Goal: Transaction & Acquisition: Purchase product/service

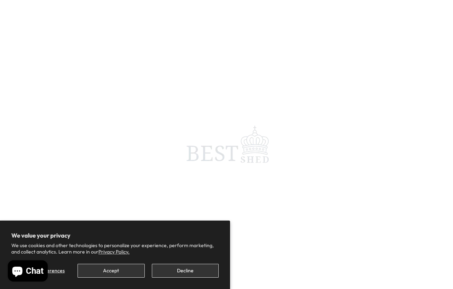
scroll to position [7, 0]
click at [114, 250] on button "Accept" at bounding box center [111, 270] width 67 height 14
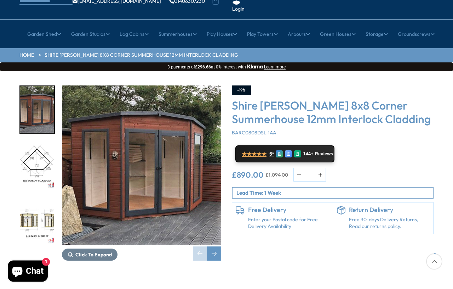
scroll to position [66, 0]
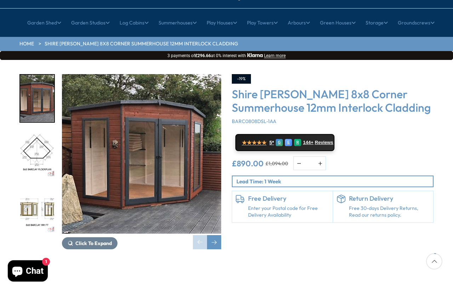
click at [214, 235] on div "Next slide" at bounding box center [214, 242] width 14 height 14
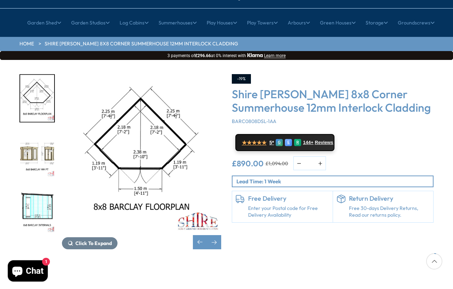
click at [211, 235] on div "Next slide" at bounding box center [214, 242] width 14 height 14
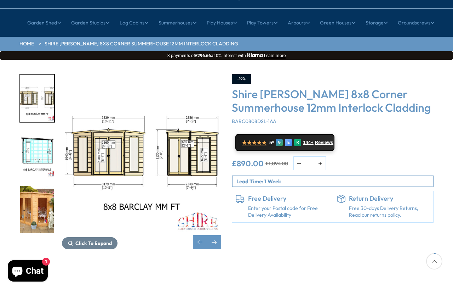
click at [213, 235] on div "Next slide" at bounding box center [214, 242] width 14 height 14
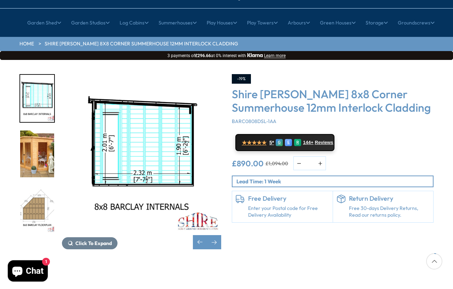
click at [212, 235] on div "Next slide" at bounding box center [214, 242] width 14 height 14
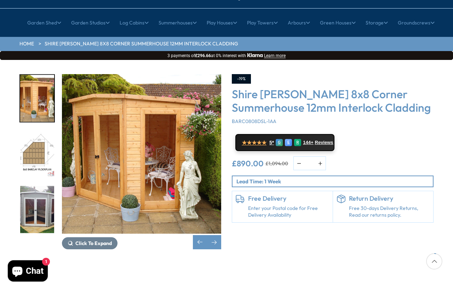
click at [215, 235] on div "Next slide" at bounding box center [214, 242] width 14 height 14
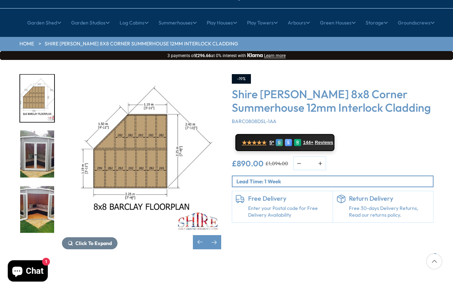
click at [217, 235] on div "Next slide" at bounding box center [214, 242] width 14 height 14
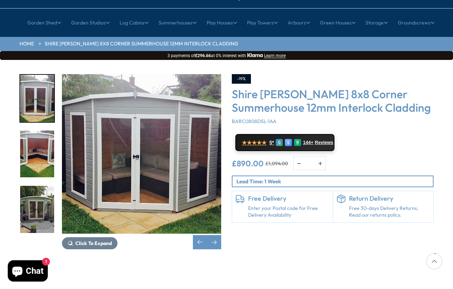
click at [216, 235] on div "Next slide" at bounding box center [214, 242] width 14 height 14
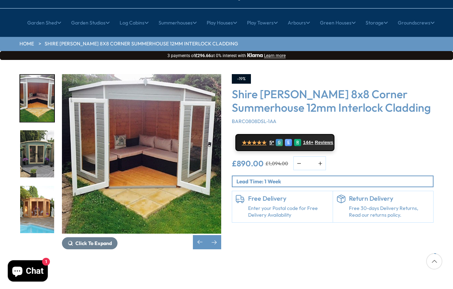
click at [216, 235] on div "Next slide" at bounding box center [214, 242] width 14 height 14
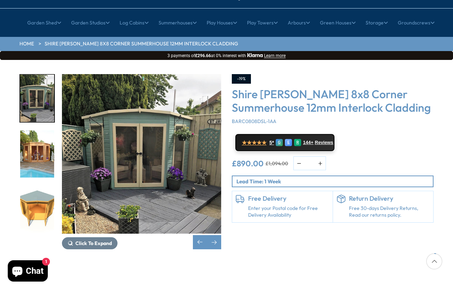
click at [216, 235] on div "Next slide" at bounding box center [214, 242] width 14 height 14
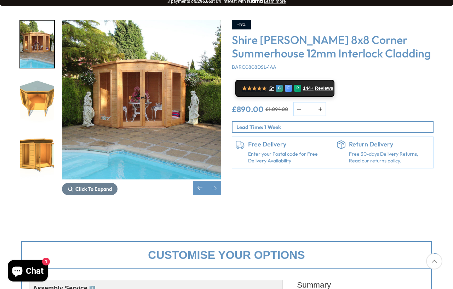
scroll to position [121, 0]
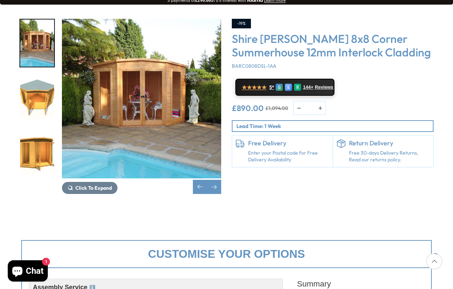
click at [190, 160] on div "Click To Expand" at bounding box center [141, 106] width 159 height 175
click at [201, 180] on div "Previous slide" at bounding box center [200, 187] width 14 height 14
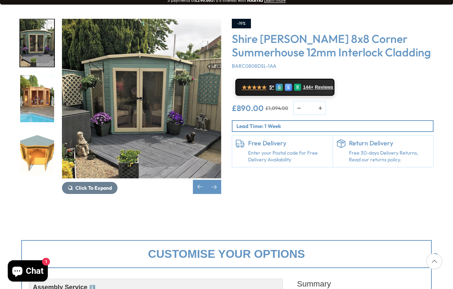
click at [200, 180] on div "Previous slide" at bounding box center [200, 187] width 14 height 14
click at [197, 180] on div "Previous slide" at bounding box center [200, 187] width 14 height 14
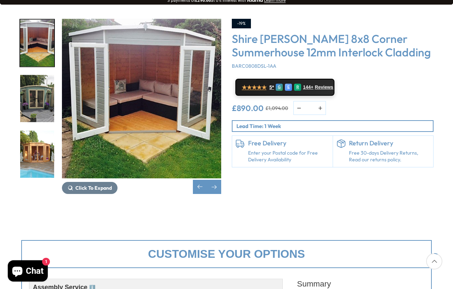
click at [205, 180] on div "Previous slide" at bounding box center [200, 187] width 14 height 14
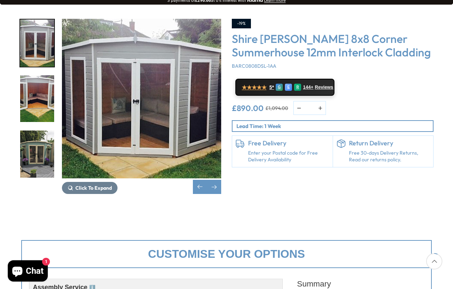
click at [205, 180] on div "Previous slide" at bounding box center [200, 187] width 14 height 14
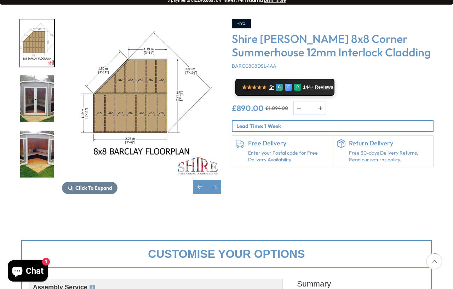
click at [205, 180] on div "Previous slide" at bounding box center [200, 187] width 14 height 14
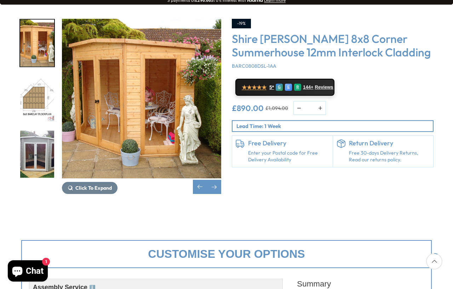
click at [211, 180] on div "Next slide" at bounding box center [214, 187] width 14 height 14
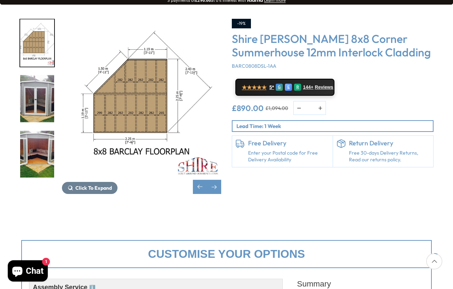
click at [200, 180] on div "Previous slide" at bounding box center [200, 187] width 14 height 14
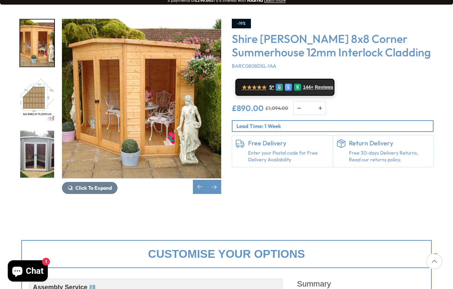
click at [203, 180] on div "Previous slide" at bounding box center [200, 187] width 14 height 14
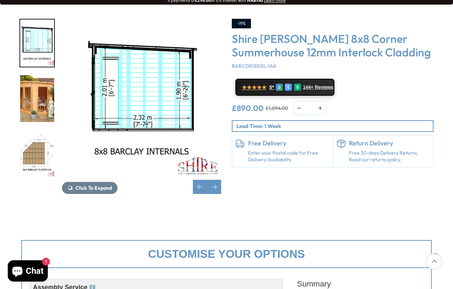
click at [198, 180] on div "Previous slide" at bounding box center [200, 187] width 14 height 14
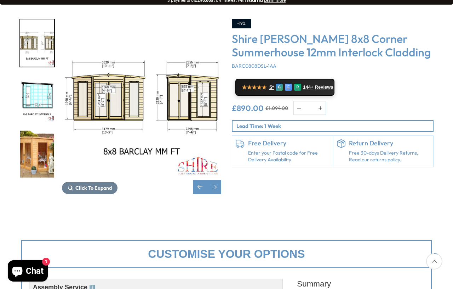
click at [199, 180] on div "Previous slide" at bounding box center [200, 187] width 14 height 14
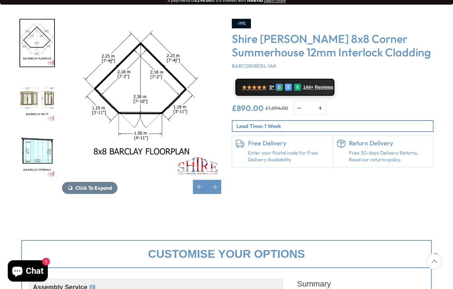
click at [200, 180] on div "Previous slide" at bounding box center [200, 187] width 14 height 14
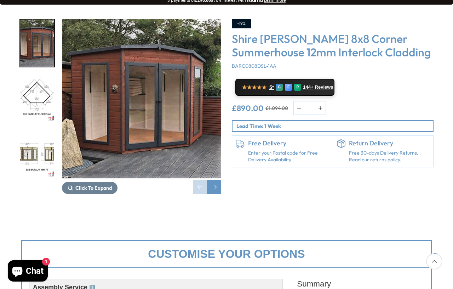
click at [283, 32] on h3 "Shire [PERSON_NAME] 8x8 Corner Summerhouse 12mm Interlock Cladding" at bounding box center [333, 45] width 202 height 27
click at [274, 32] on h3 "Shire [PERSON_NAME] 8x8 Corner Summerhouse 12mm Interlock Cladding" at bounding box center [333, 45] width 202 height 27
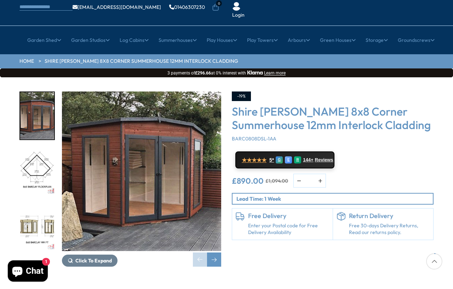
scroll to position [0, 0]
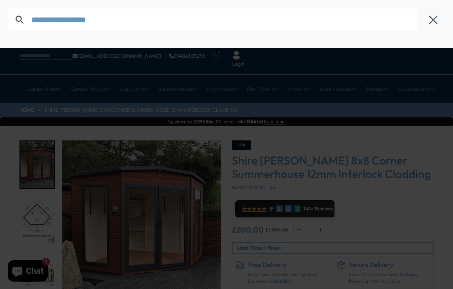
click at [240, 31] on input "text" at bounding box center [224, 19] width 387 height 23
type input "*"
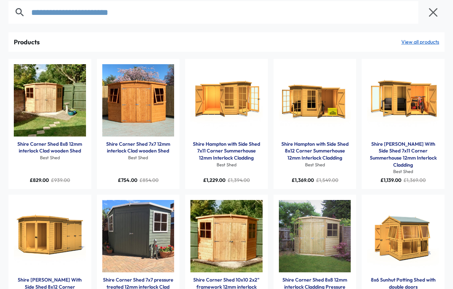
click at [76, 8] on input "**********" at bounding box center [224, 12] width 387 height 23
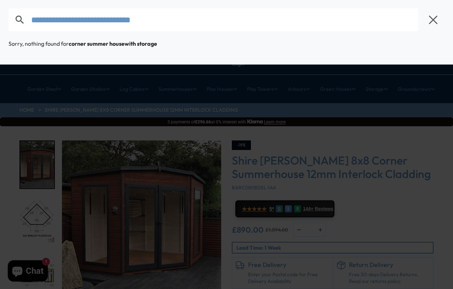
type input "**********"
click at [266, 160] on div at bounding box center [226, 144] width 453 height 289
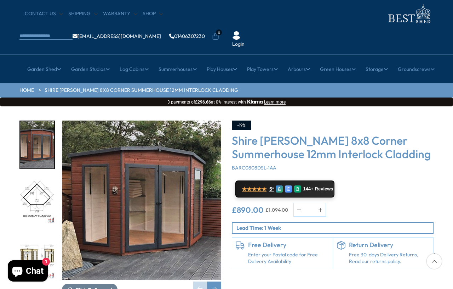
scroll to position [20, 0]
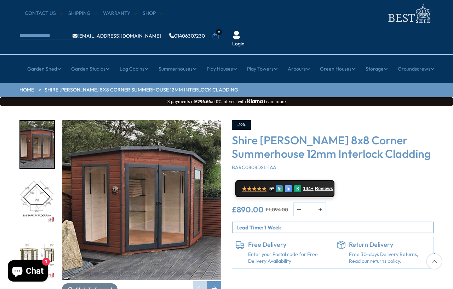
click at [213, 250] on div "Next slide" at bounding box center [214, 288] width 14 height 14
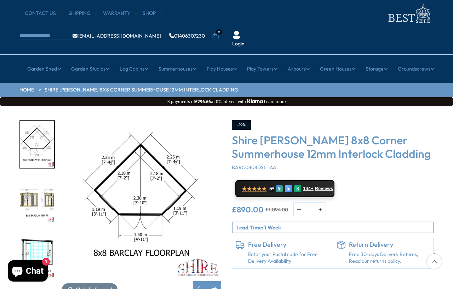
click at [209, 250] on div "Next slide" at bounding box center [214, 288] width 14 height 14
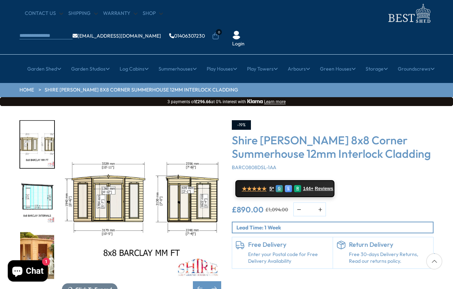
click at [212, 250] on div "Next slide" at bounding box center [214, 288] width 14 height 14
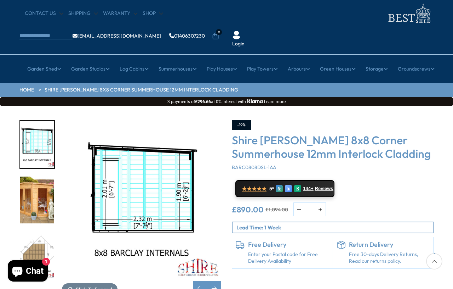
click at [212, 250] on div "Next slide" at bounding box center [214, 288] width 14 height 14
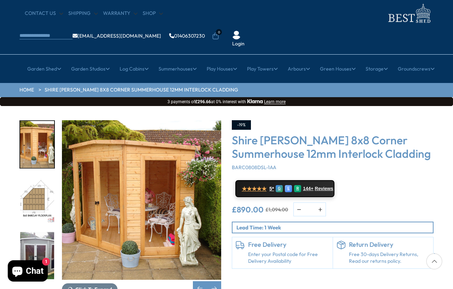
click at [211, 250] on div "Next slide" at bounding box center [214, 288] width 14 height 14
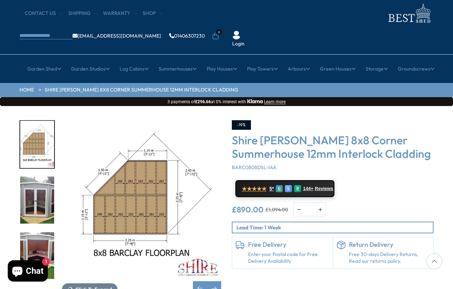
click at [214, 250] on div "Next slide" at bounding box center [214, 288] width 14 height 14
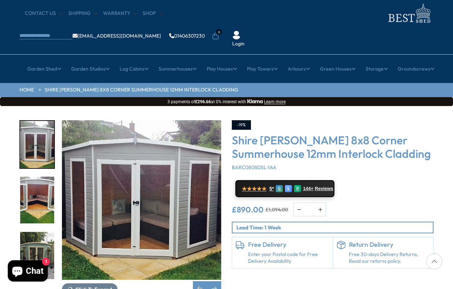
click at [211, 250] on div "Next slide" at bounding box center [214, 288] width 14 height 14
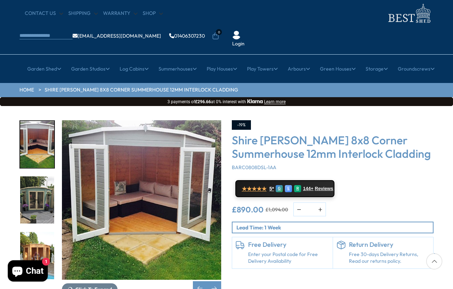
click at [213, 250] on div "Next slide" at bounding box center [214, 288] width 14 height 14
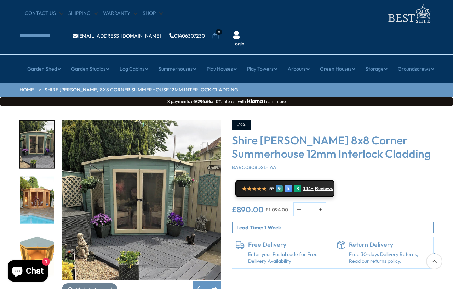
click at [213, 250] on div "Next slide" at bounding box center [214, 288] width 14 height 14
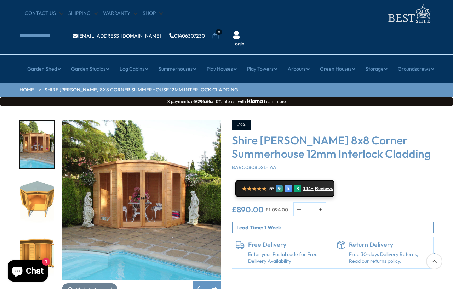
click at [214, 250] on div "Next slide" at bounding box center [214, 288] width 14 height 14
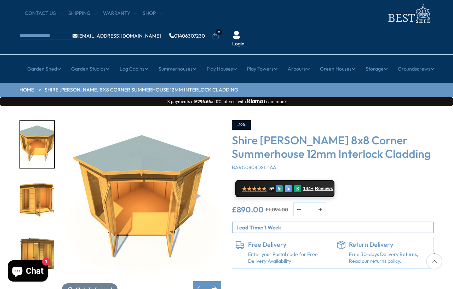
click at [214, 250] on div "Next slide" at bounding box center [214, 288] width 14 height 14
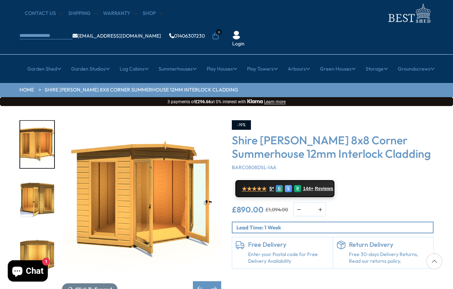
click at [215, 250] on div "Next slide" at bounding box center [214, 288] width 14 height 14
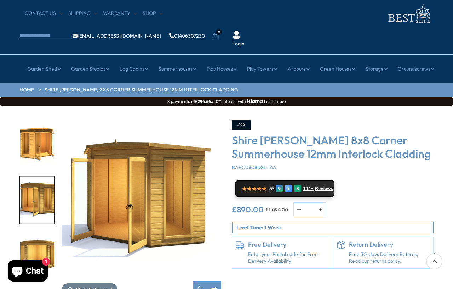
click at [215, 250] on div "Next slide" at bounding box center [214, 288] width 14 height 14
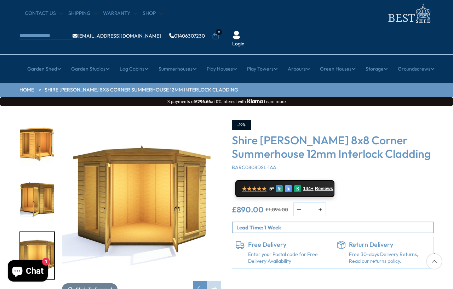
click at [214, 250] on div "Next slide" at bounding box center [214, 288] width 14 height 14
click at [215, 250] on div "Next slide" at bounding box center [214, 288] width 14 height 14
click at [214, 250] on div "Next slide" at bounding box center [214, 288] width 14 height 14
click at [87, 106] on link "All Summerhouses" at bounding box center [84, 112] width 42 height 12
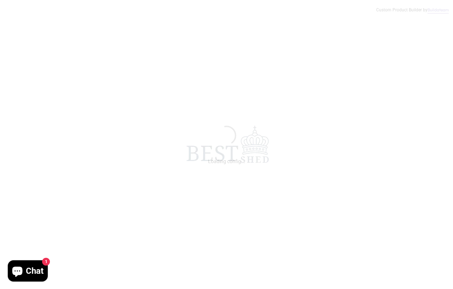
scroll to position [7, 17]
